Goal: Find specific page/section: Find specific page/section

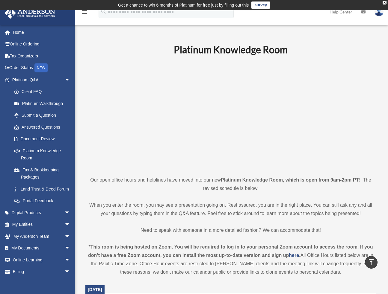
scroll to position [269, 0]
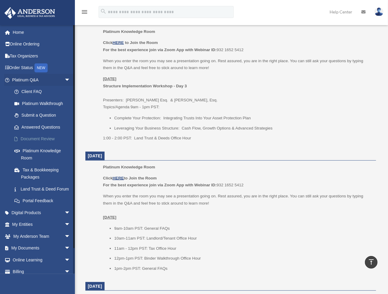
click at [42, 138] on link "Document Review" at bounding box center [43, 139] width 71 height 12
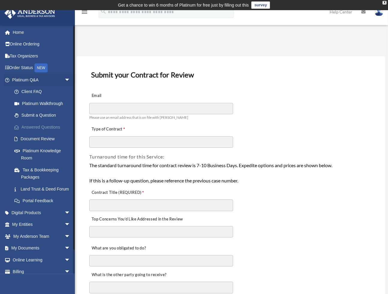
scroll to position [24, 0]
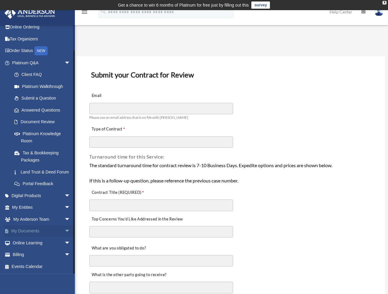
click at [64, 228] on span "arrow_drop_down" at bounding box center [70, 231] width 12 height 12
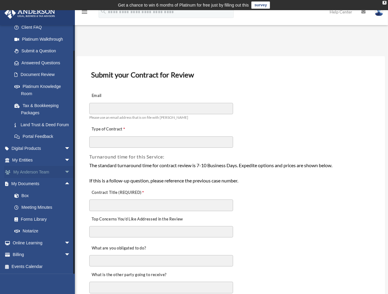
scroll to position [72, 0]
click at [37, 208] on link "Meeting Minutes" at bounding box center [43, 208] width 71 height 12
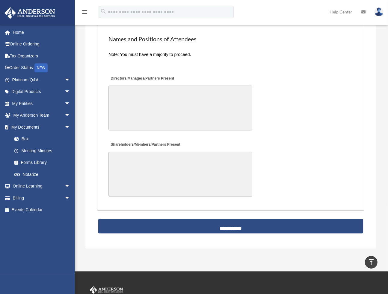
scroll to position [1402, 0]
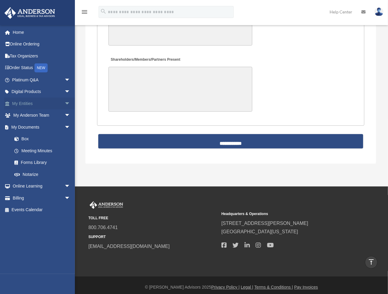
click at [64, 103] on span "arrow_drop_down" at bounding box center [70, 104] width 12 height 12
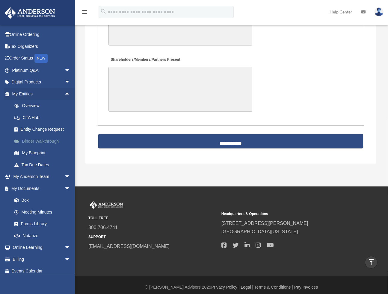
scroll to position [14, 0]
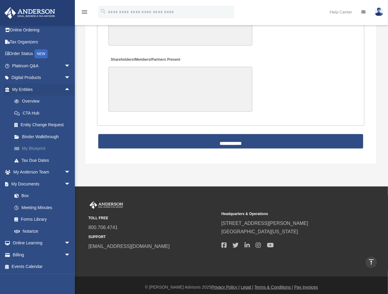
click at [32, 146] on link "My Blueprint" at bounding box center [43, 149] width 71 height 12
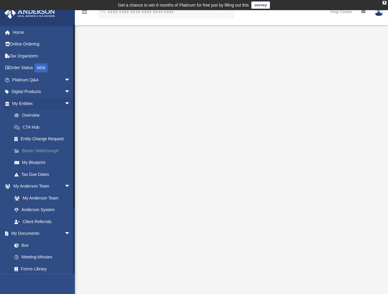
click at [44, 149] on link "Binder Walkthrough" at bounding box center [43, 151] width 71 height 12
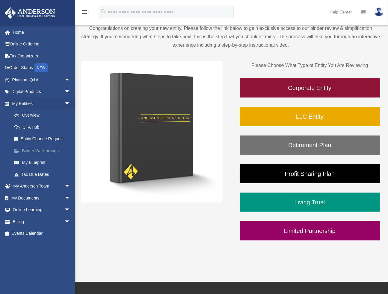
scroll to position [60, 0]
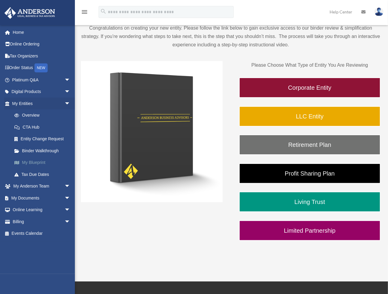
click at [32, 162] on link "My Blueprint" at bounding box center [43, 163] width 71 height 12
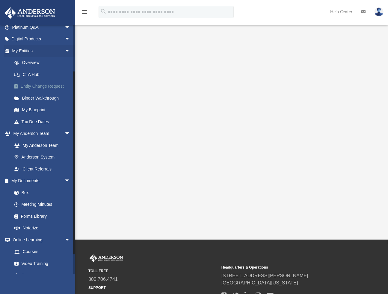
scroll to position [60, 0]
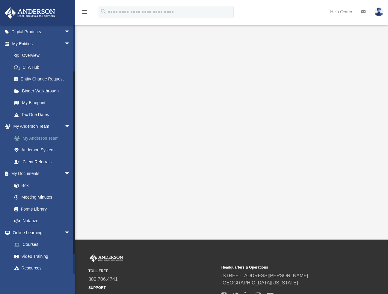
click at [35, 137] on link "My Anderson Team" at bounding box center [43, 138] width 71 height 12
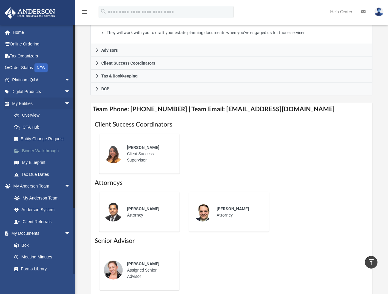
scroll to position [180, 0]
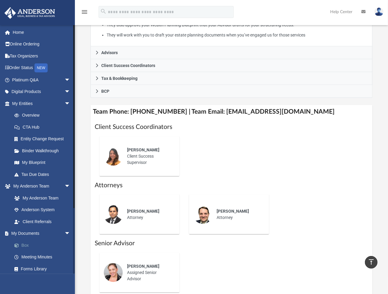
click at [21, 245] on span at bounding box center [20, 246] width 4 height 4
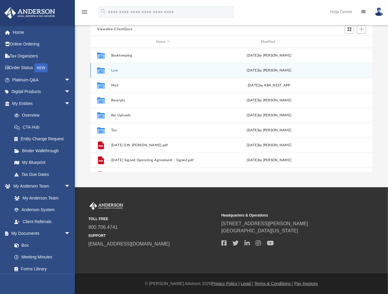
click at [99, 71] on icon "grid" at bounding box center [101, 71] width 8 height 5
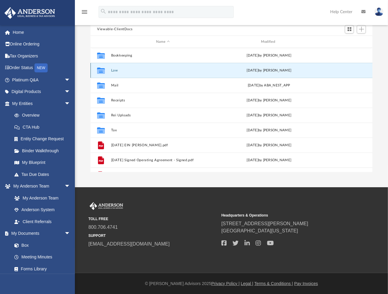
click at [99, 71] on icon "grid" at bounding box center [101, 71] width 8 height 5
click at [115, 69] on button "Law" at bounding box center [163, 71] width 104 height 4
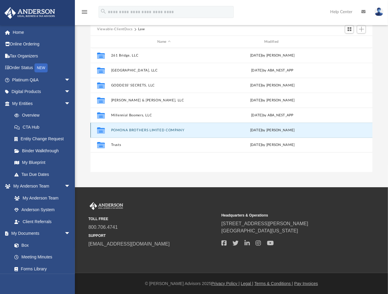
click at [132, 129] on button "POMONA BROTHERS LIMITED COMPANY" at bounding box center [164, 130] width 106 height 4
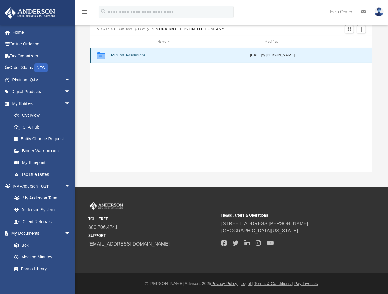
click at [123, 54] on button "Minutes-Resolutions" at bounding box center [164, 56] width 106 height 4
click at [171, 54] on button "2025.05.09 - POMONA BROTHERS LIMITED COMPANY - Special Members Meeting.pdf" at bounding box center [164, 56] width 106 height 4
